Goal: Find specific page/section: Find specific page/section

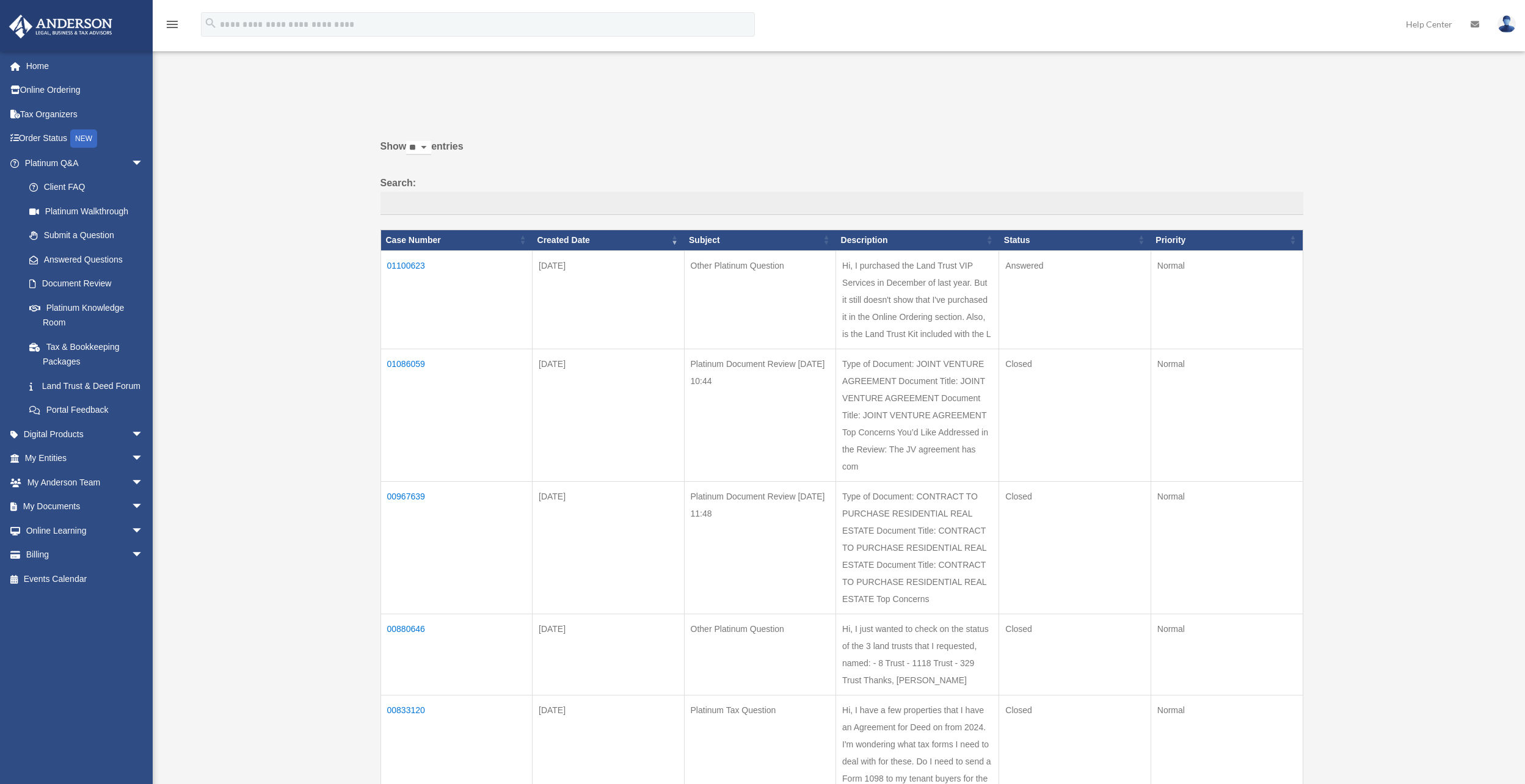
click at [410, 262] on td "01100623" at bounding box center [457, 299] width 152 height 98
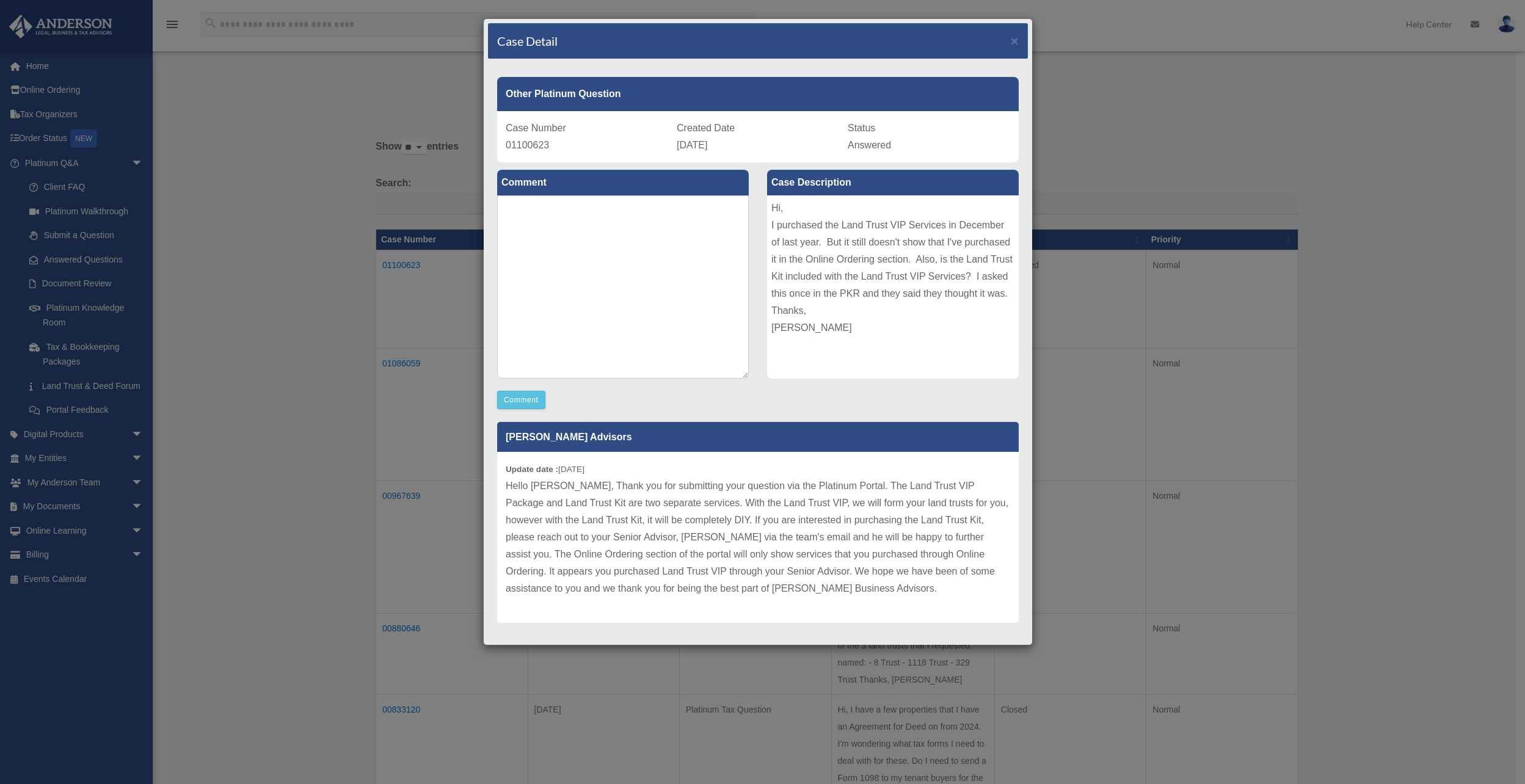
scroll to position [15, 0]
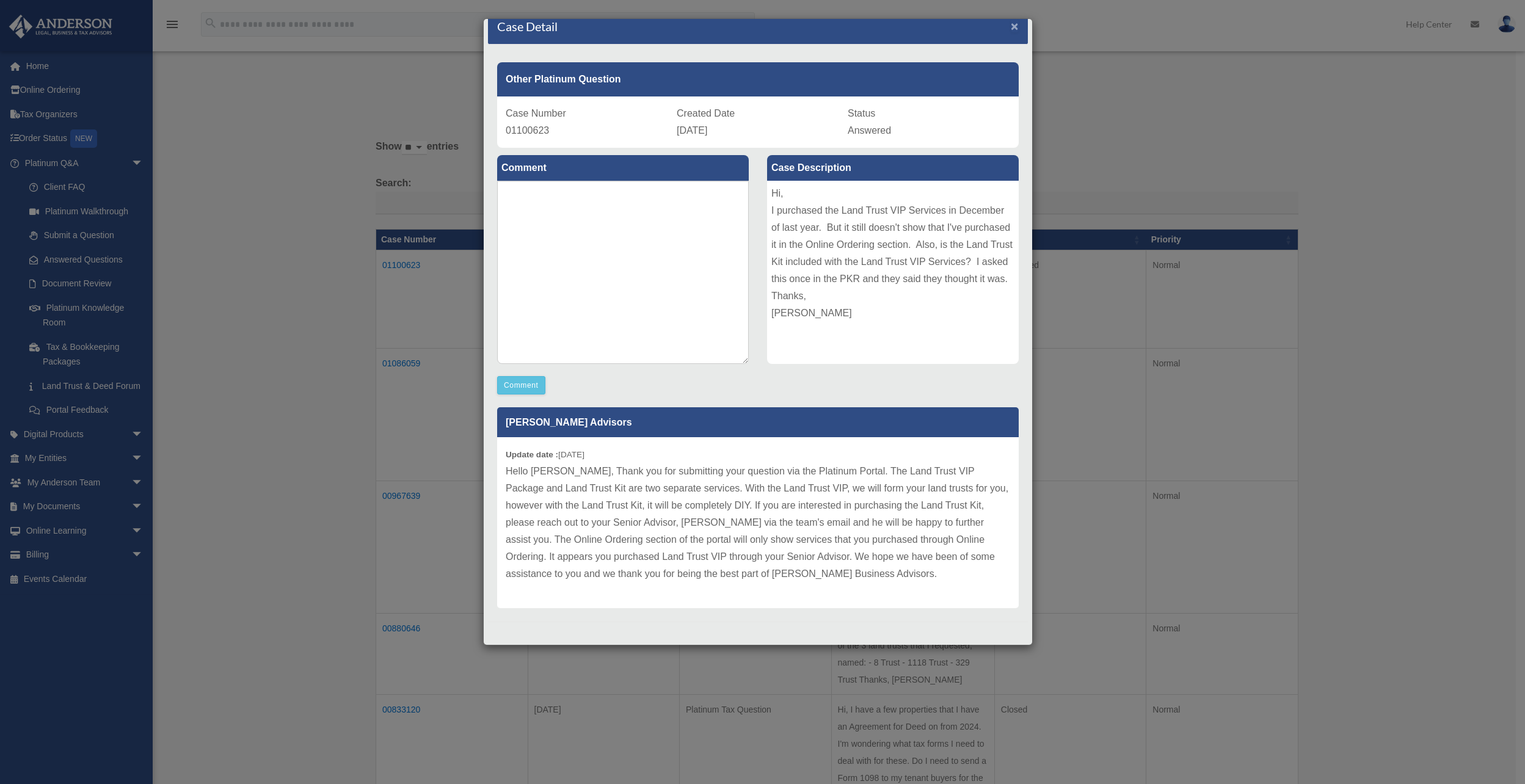
click at [1011, 24] on span "×" at bounding box center [1015, 26] width 8 height 14
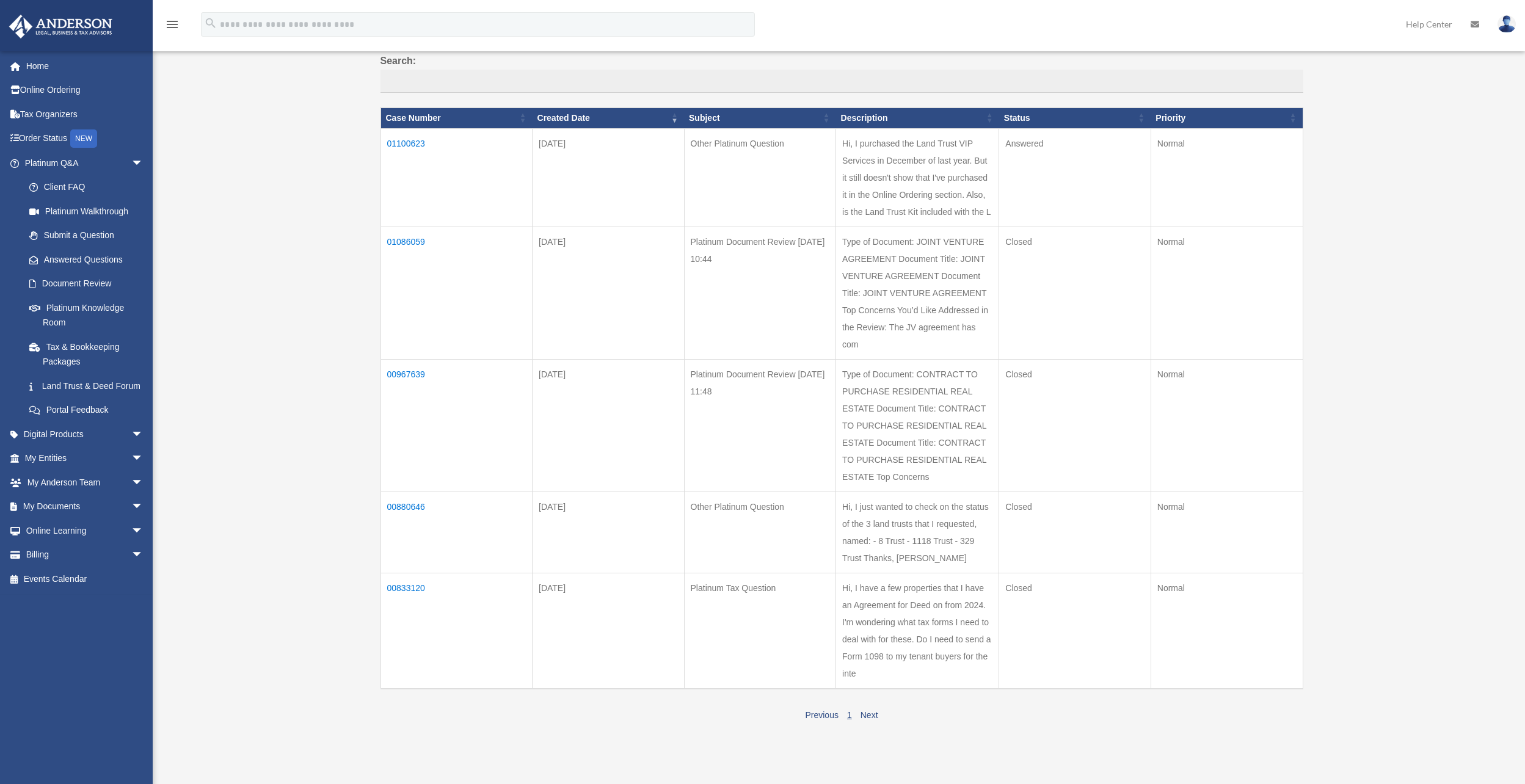
scroll to position [0, 0]
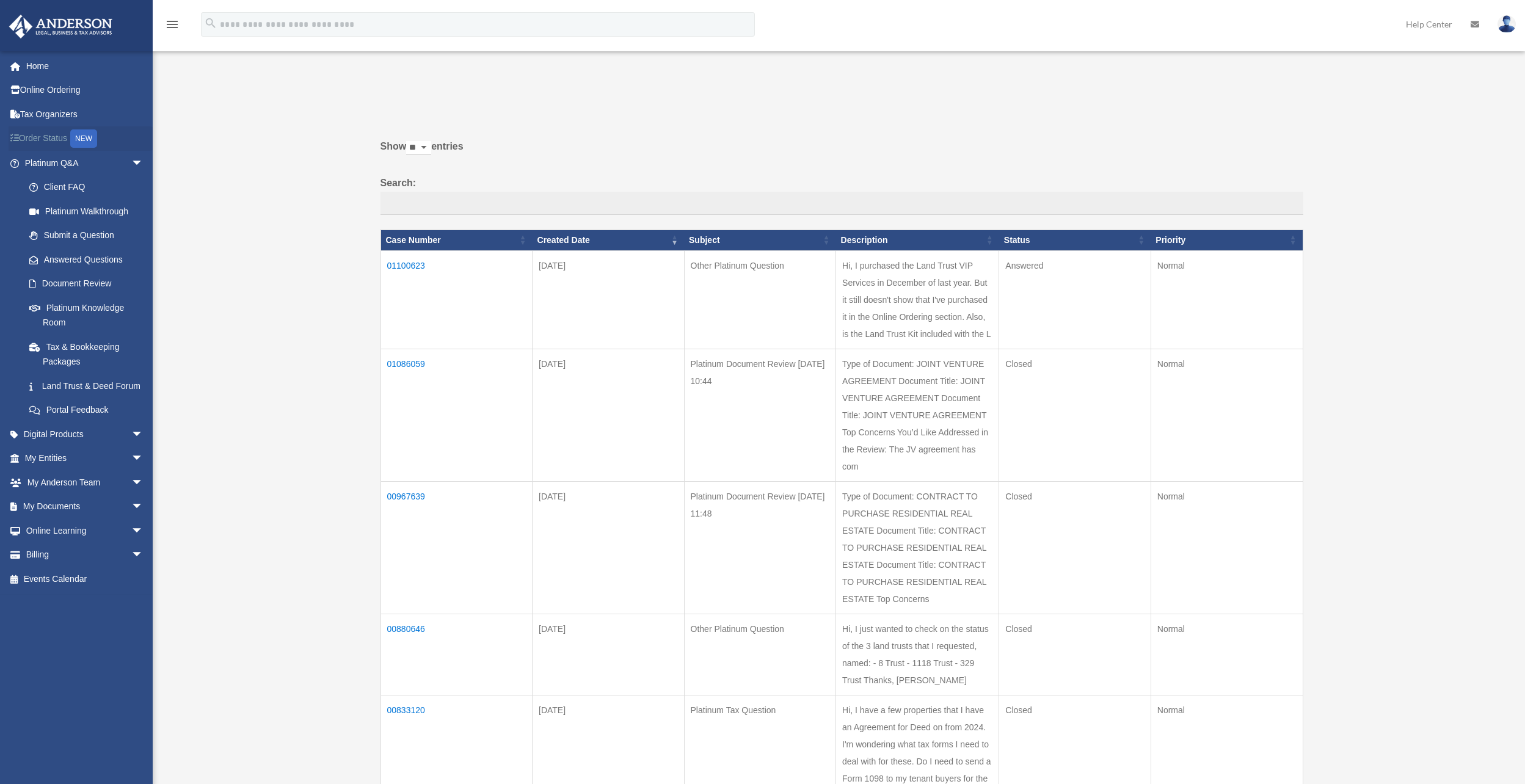
click at [51, 138] on link "Order Status NEW" at bounding box center [85, 139] width 153 height 25
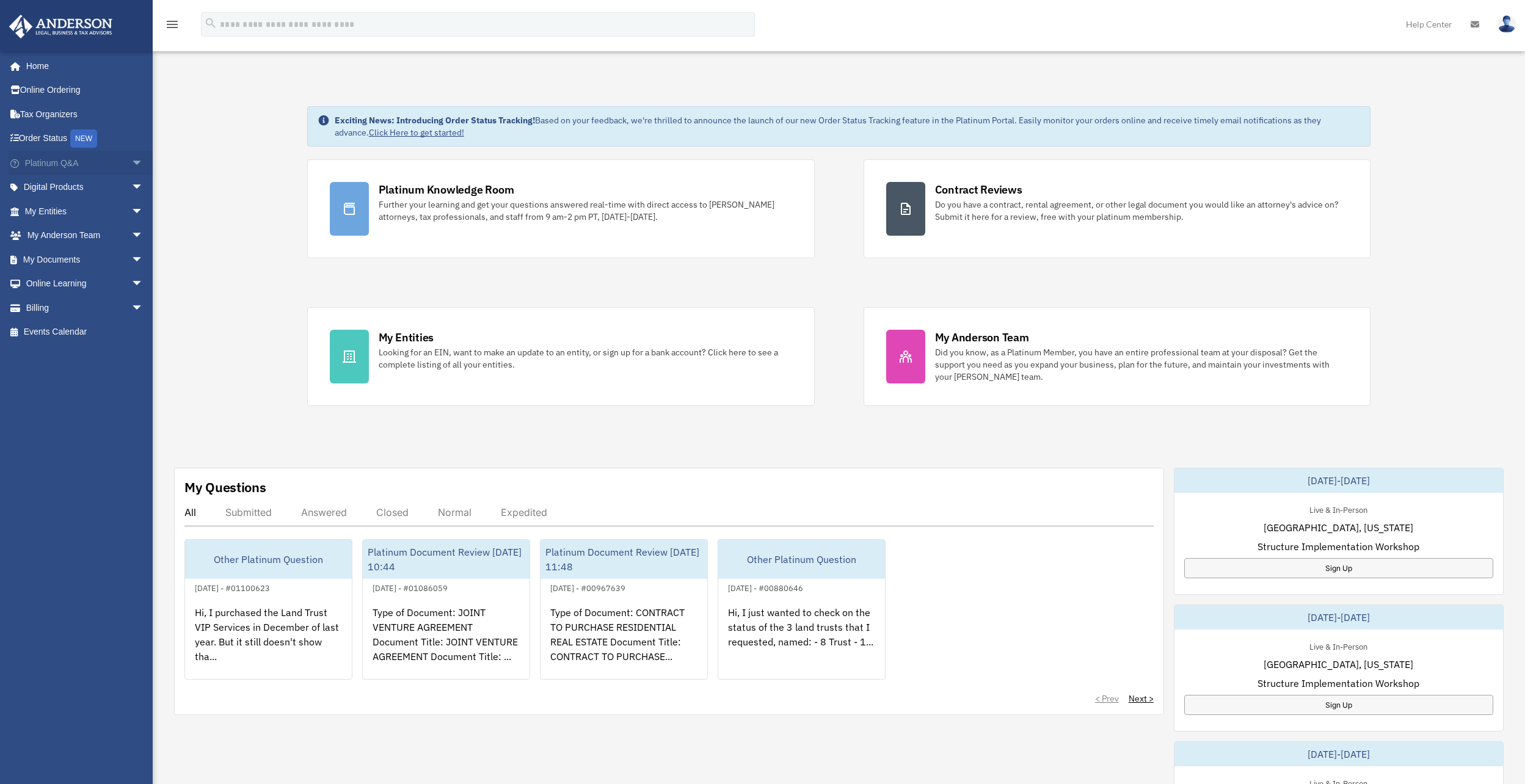
click at [131, 160] on span "arrow_drop_down" at bounding box center [144, 163] width 25 height 25
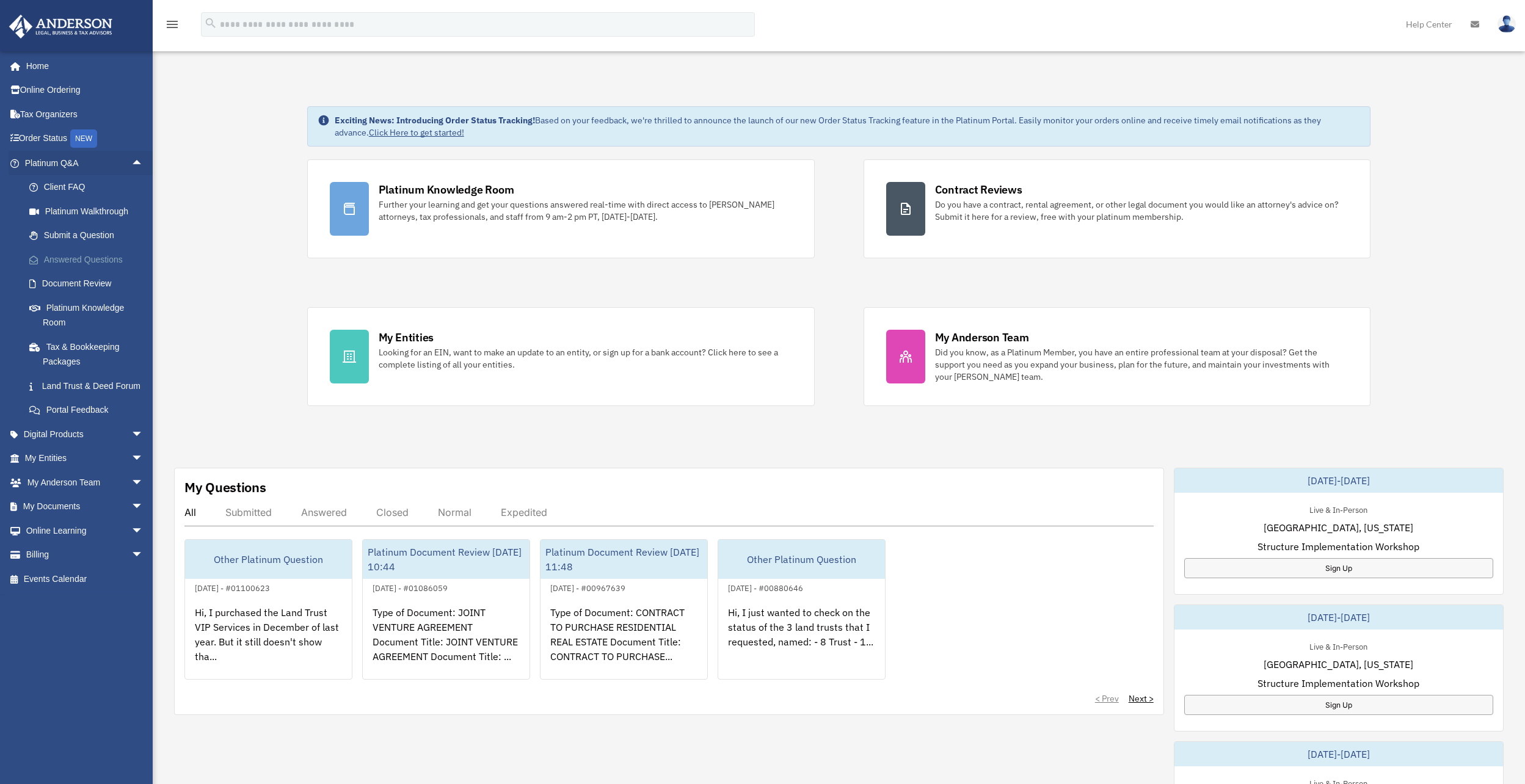
click at [77, 260] on link "Answered Questions" at bounding box center [89, 260] width 145 height 25
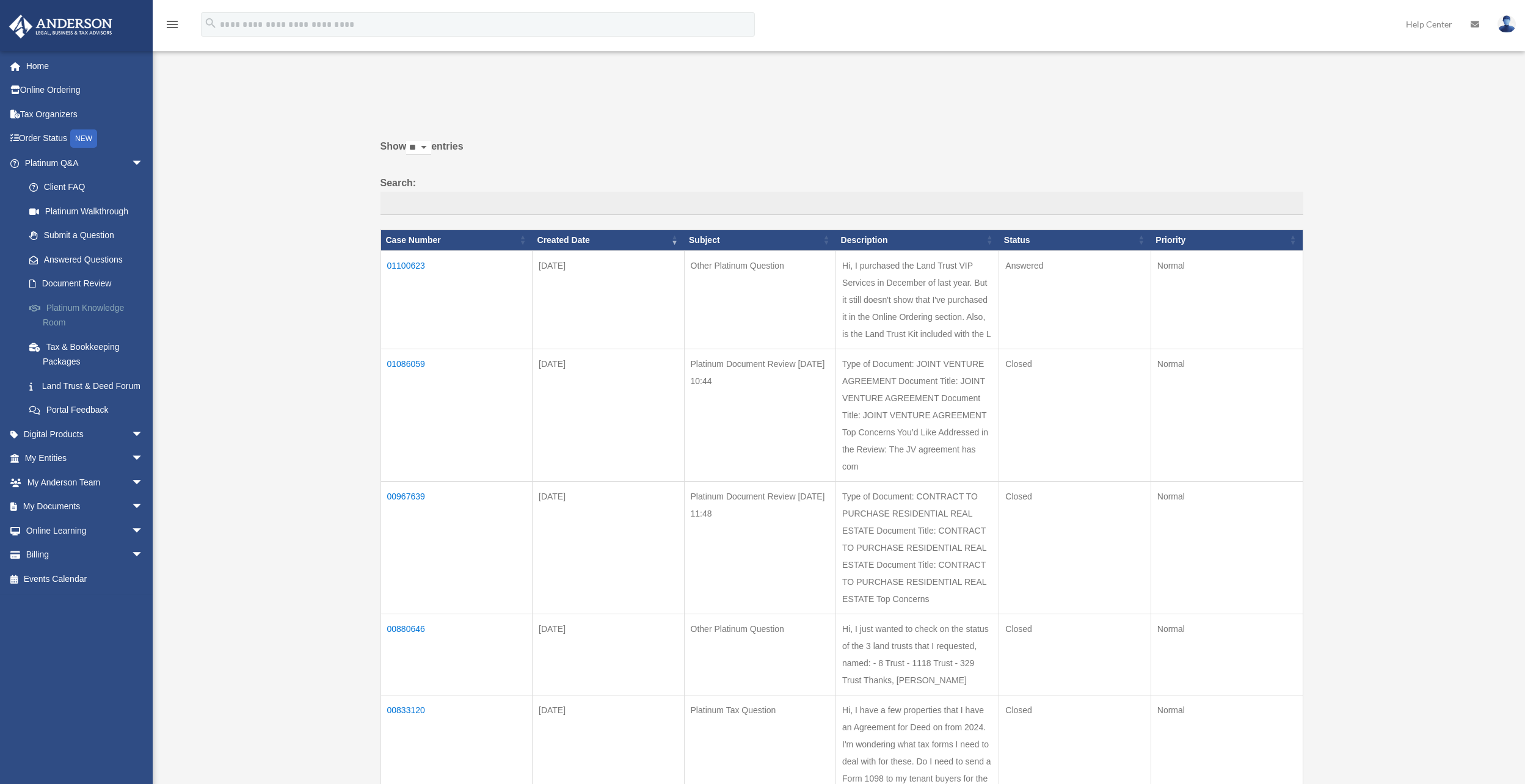
click at [78, 309] on link "Platinum Knowledge Room" at bounding box center [89, 315] width 145 height 39
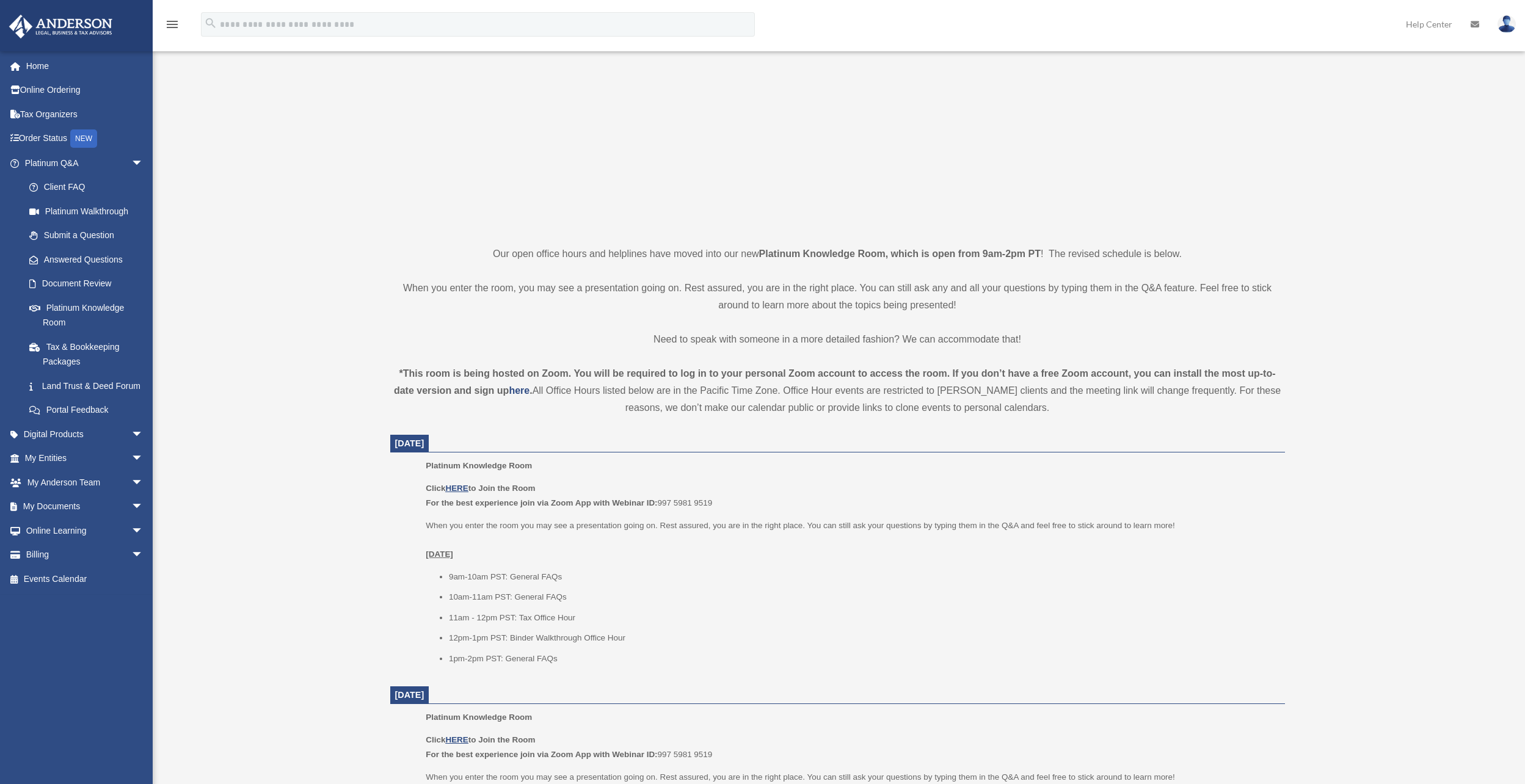
scroll to position [183, 0]
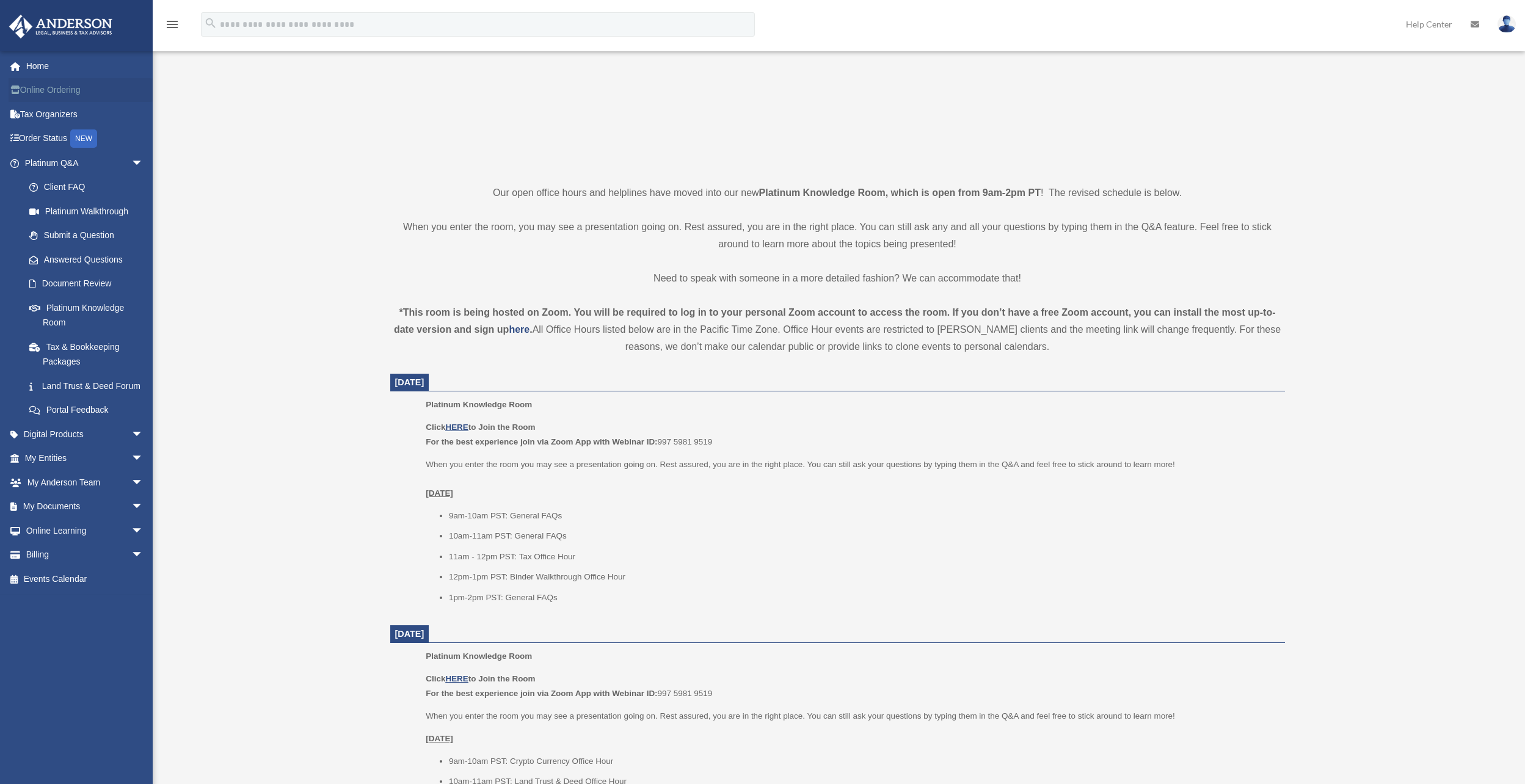
click at [55, 91] on link "Online Ordering" at bounding box center [85, 91] width 153 height 25
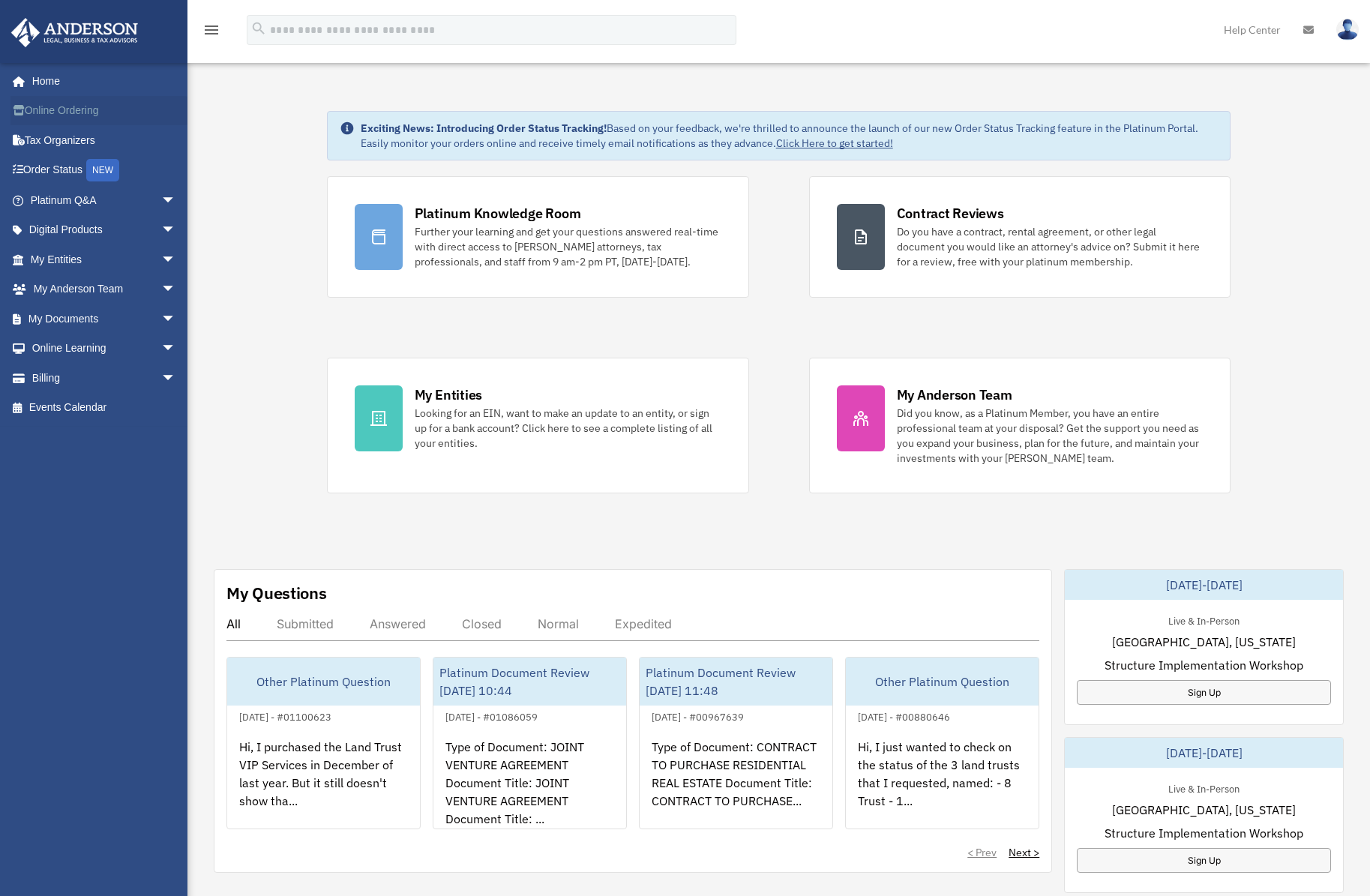
click at [67, 110] on link "Online Ordering" at bounding box center [105, 111] width 188 height 30
